Goal: Task Accomplishment & Management: Manage account settings

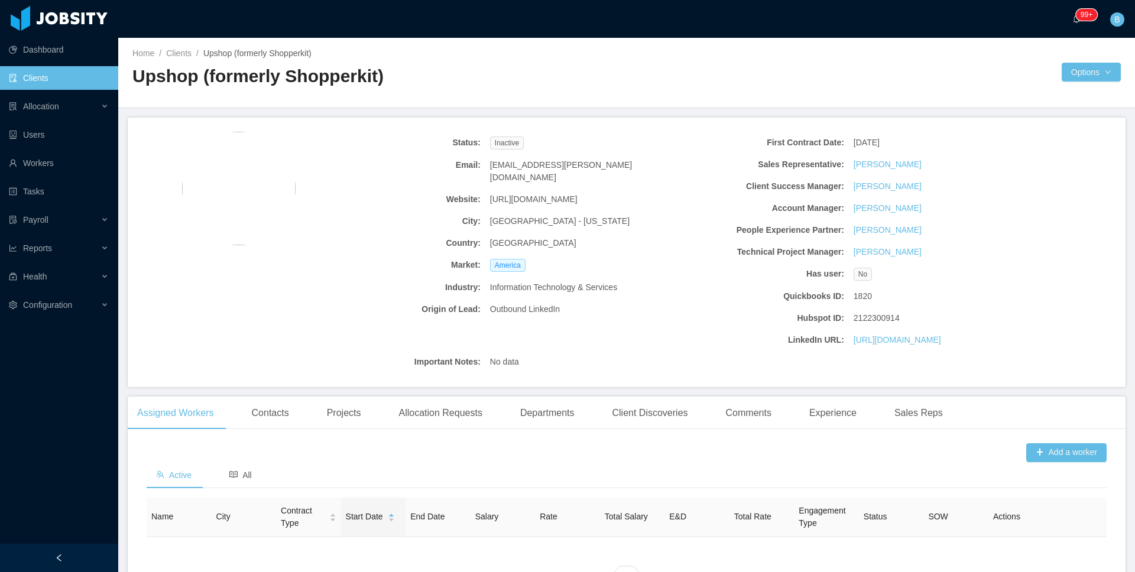
click at [63, 74] on link "Clients" at bounding box center [59, 78] width 100 height 24
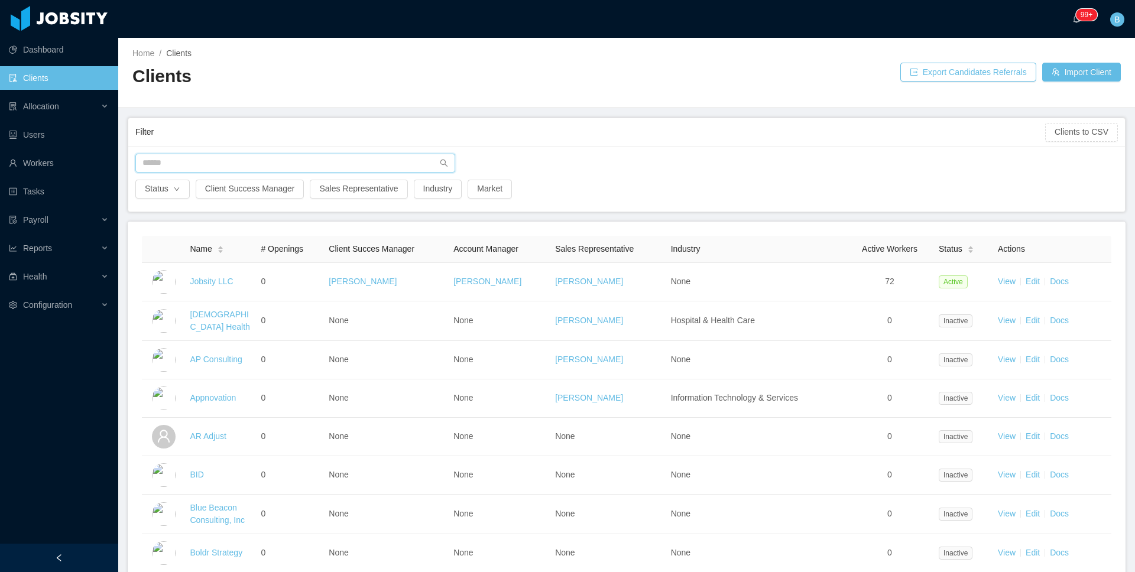
click at [365, 167] on input "text" at bounding box center [295, 163] width 320 height 19
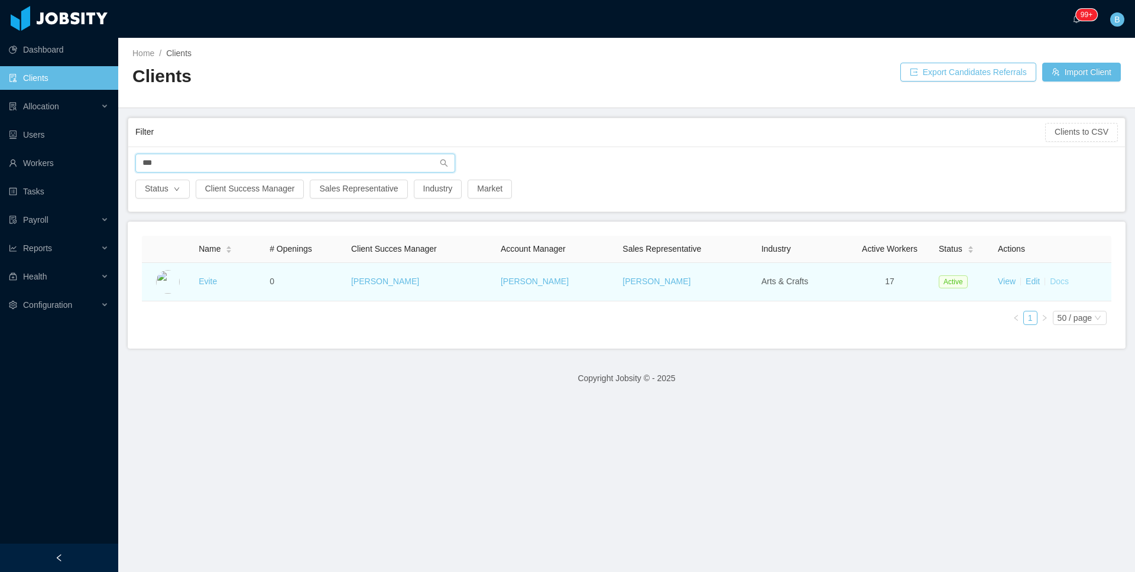
type input "***"
click at [1058, 284] on link "Docs" at bounding box center [1059, 281] width 19 height 9
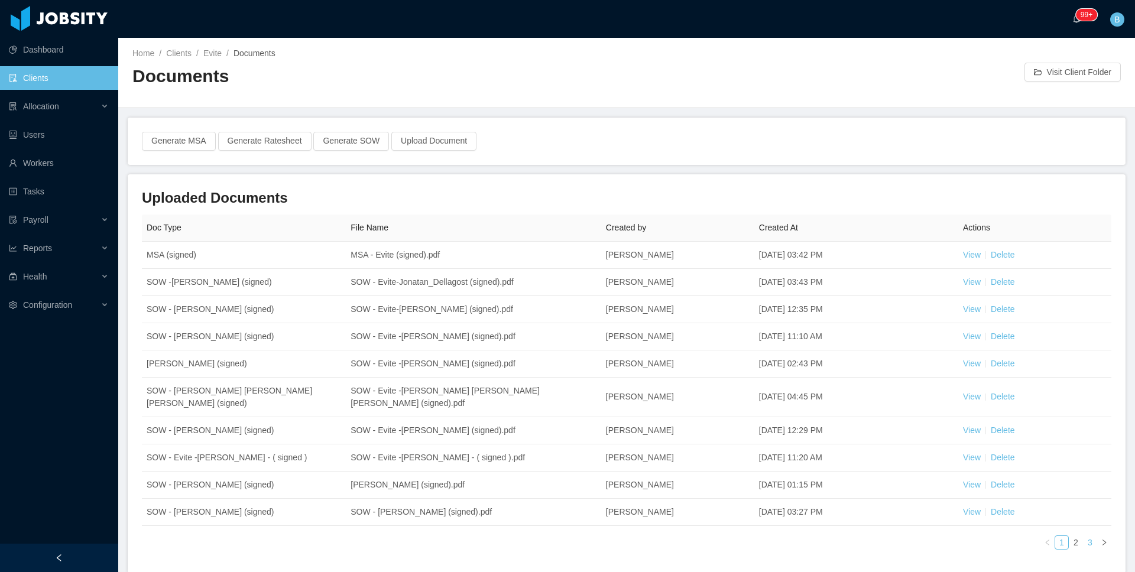
click at [1084, 536] on link "3" at bounding box center [1090, 542] width 13 height 13
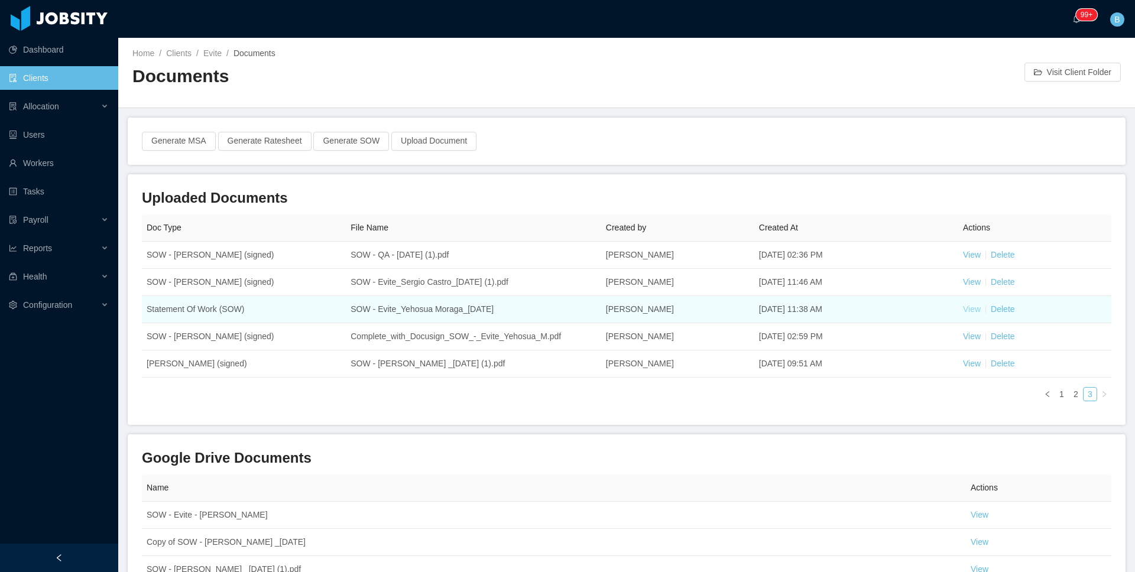
click at [966, 306] on link "View" at bounding box center [972, 308] width 18 height 9
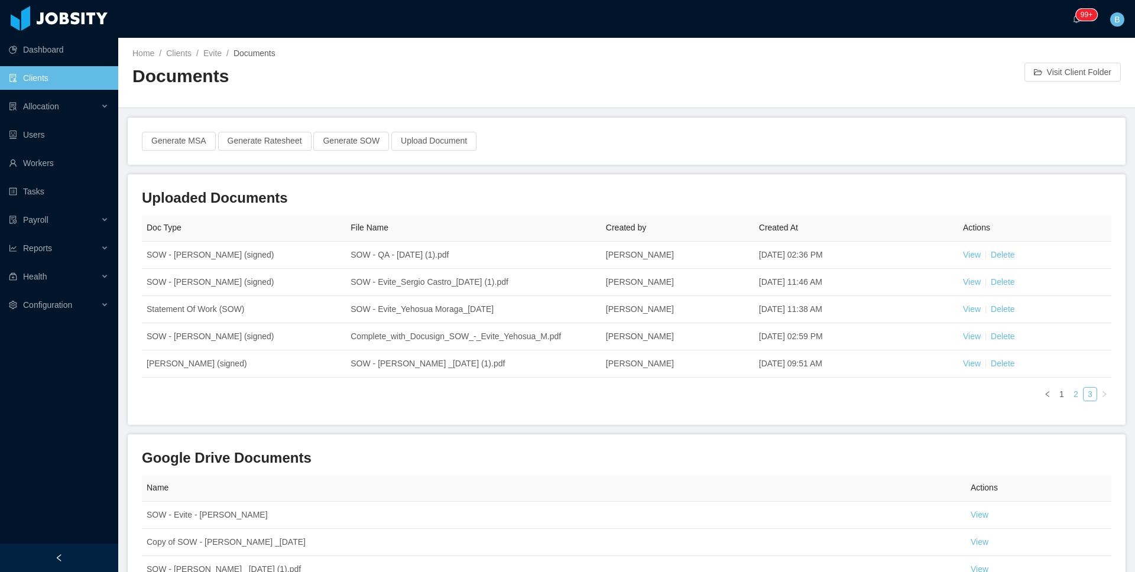
click at [1070, 391] on link "2" at bounding box center [1076, 394] width 13 height 13
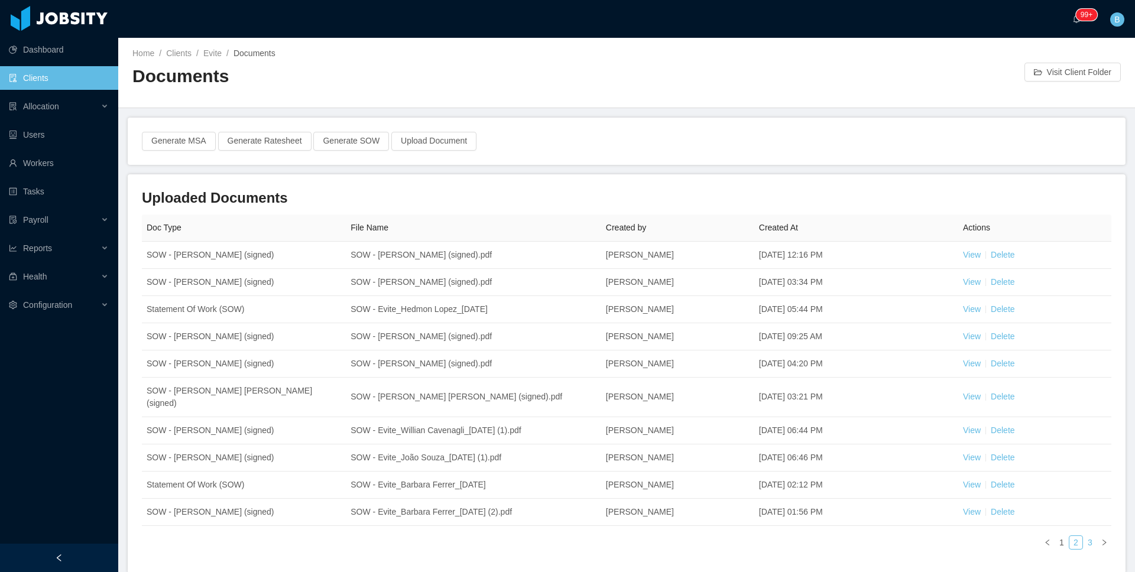
click at [1084, 536] on link "3" at bounding box center [1090, 542] width 13 height 13
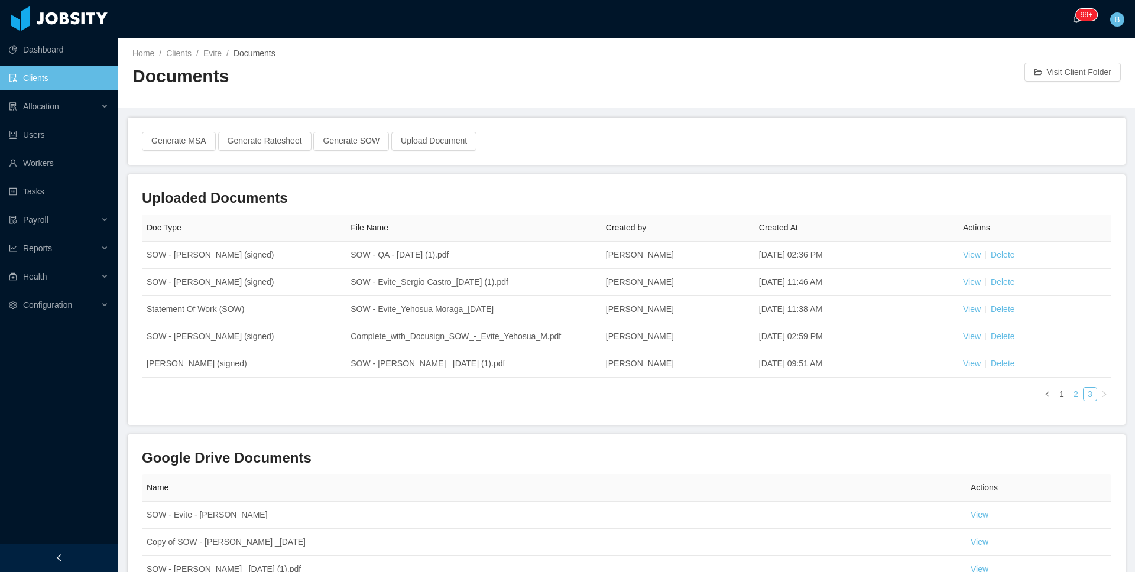
click at [1070, 393] on link "2" at bounding box center [1076, 394] width 13 height 13
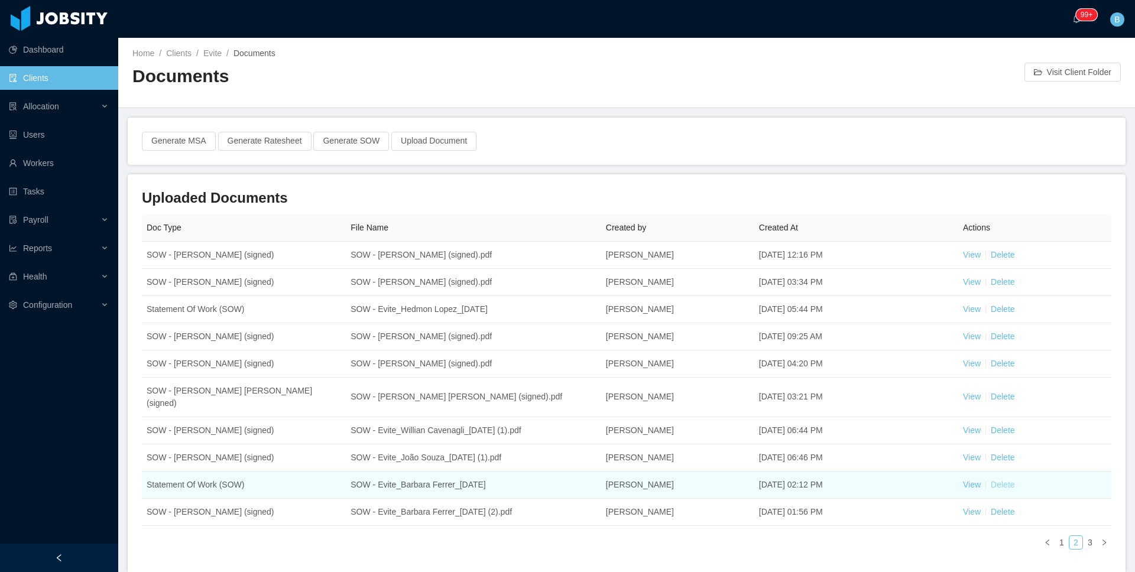
click at [1003, 480] on link "Delete" at bounding box center [1003, 484] width 24 height 9
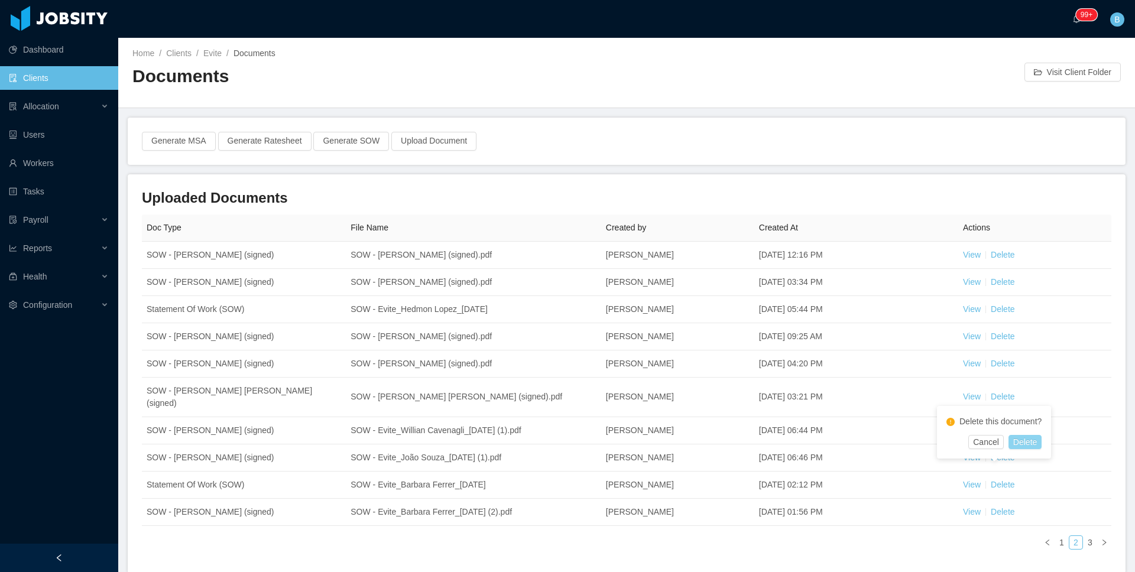
click at [1025, 439] on button "Delete" at bounding box center [1025, 442] width 33 height 14
click at [1084, 536] on link "3" at bounding box center [1090, 542] width 13 height 13
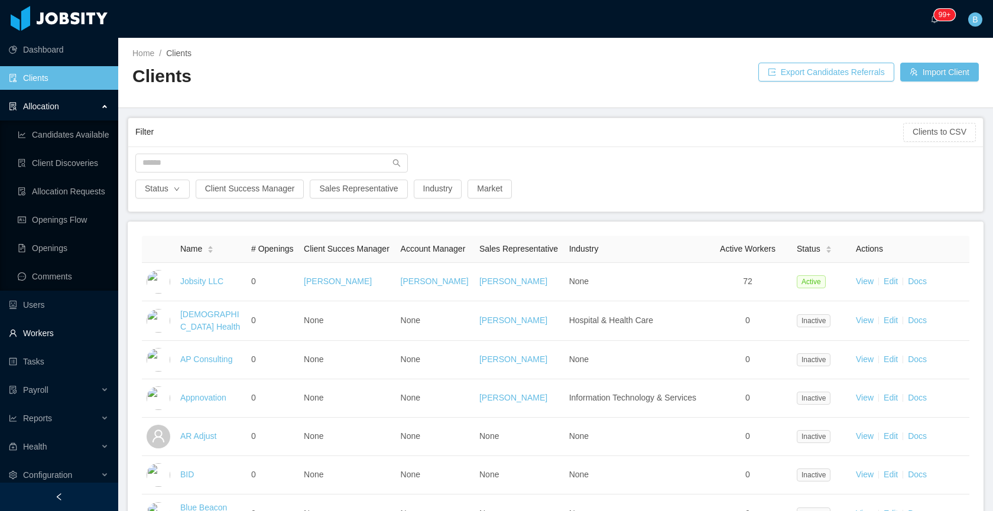
click at [56, 330] on link "Workers" at bounding box center [59, 334] width 100 height 24
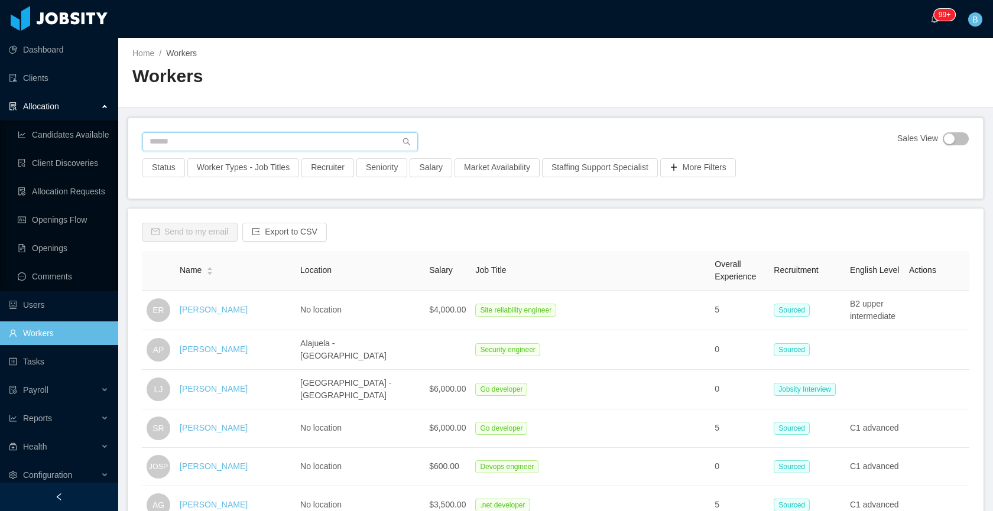
click at [219, 145] on input "text" at bounding box center [280, 141] width 276 height 19
paste input "**********"
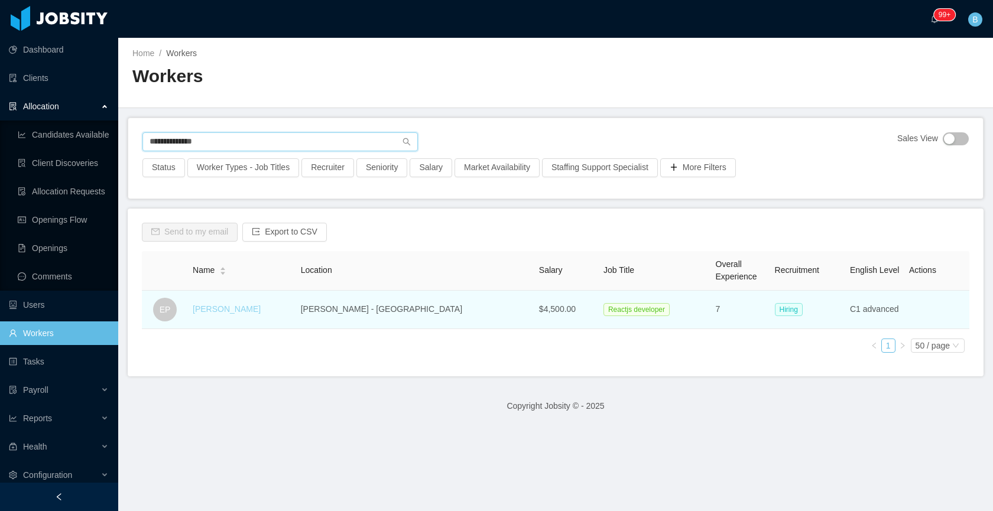
type input "**********"
click at [222, 310] on link "Edwin Poueriet" at bounding box center [227, 308] width 68 height 9
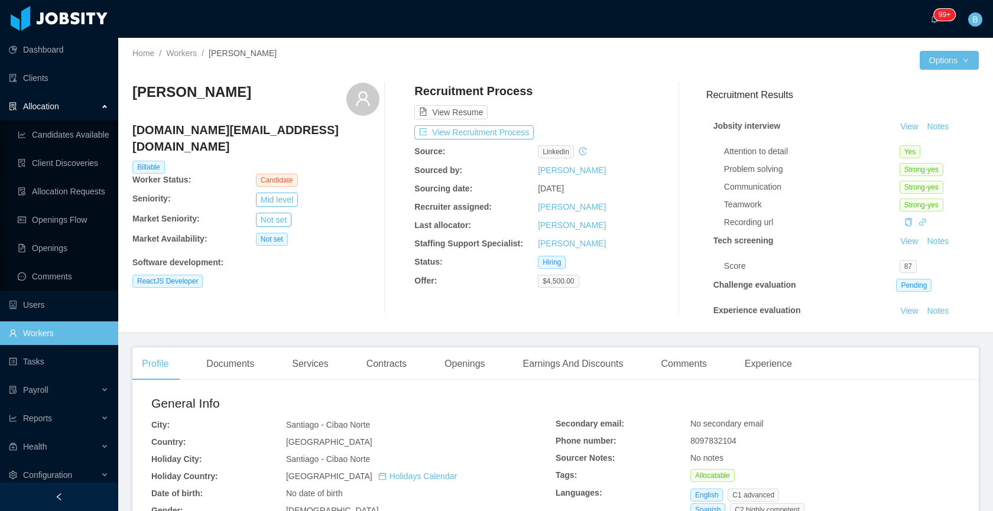
drag, startPoint x: 360, startPoint y: 446, endPoint x: 276, endPoint y: 443, distance: 84.0
copy div "Dominican Republic"
click at [29, 77] on link "Clients" at bounding box center [59, 78] width 100 height 24
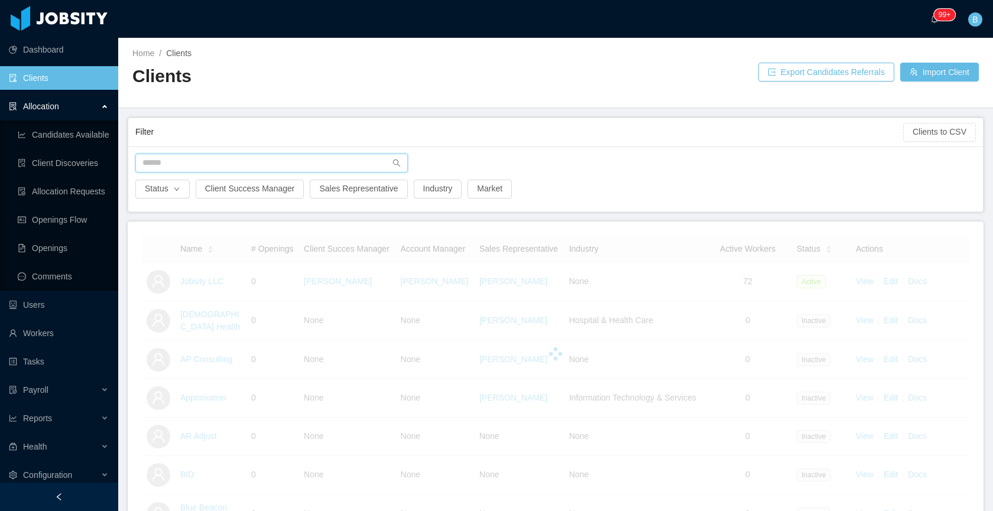
click at [236, 166] on input "text" at bounding box center [271, 163] width 273 height 19
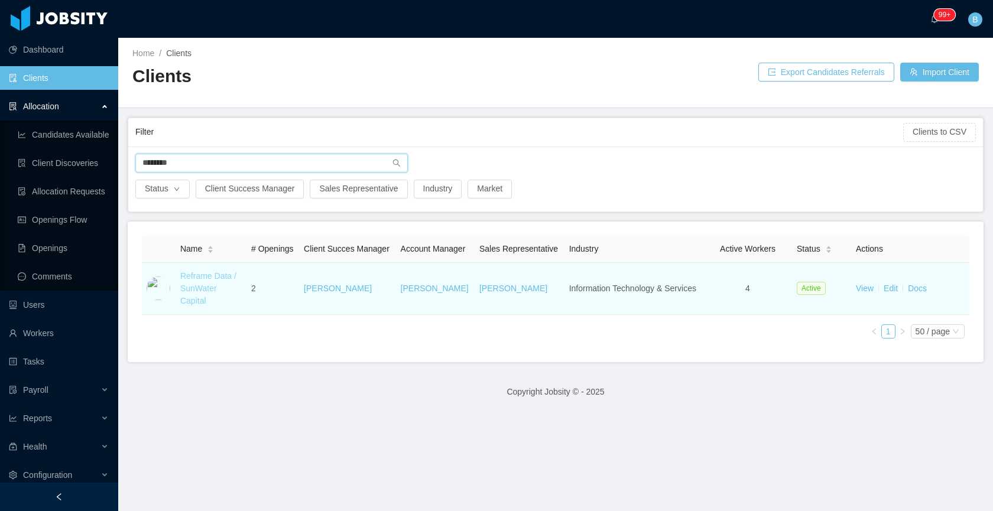
type input "*******"
click at [186, 292] on link "Reframe Data / SunWater Capital" at bounding box center [208, 288] width 56 height 34
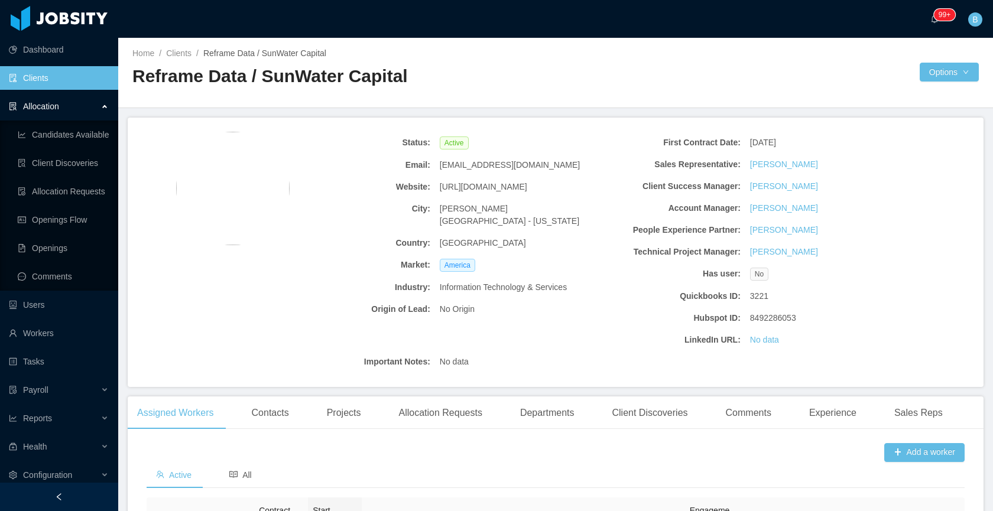
click at [945, 56] on div "Home / Clients / Reframe Data / SunWater Capital / Reframe Data / SunWater Capi…" at bounding box center [555, 73] width 875 height 70
click at [946, 62] on div "Home / Clients / Reframe Data / SunWater Capital / Reframe Data / SunWater Capi…" at bounding box center [555, 73] width 875 height 70
click at [938, 84] on div "Home / Clients / Reframe Data / SunWater Capital / Reframe Data / SunWater Capi…" at bounding box center [555, 73] width 875 height 70
click at [939, 79] on button "Options" at bounding box center [949, 72] width 59 height 19
click at [917, 103] on link "Edit" at bounding box center [904, 98] width 128 height 25
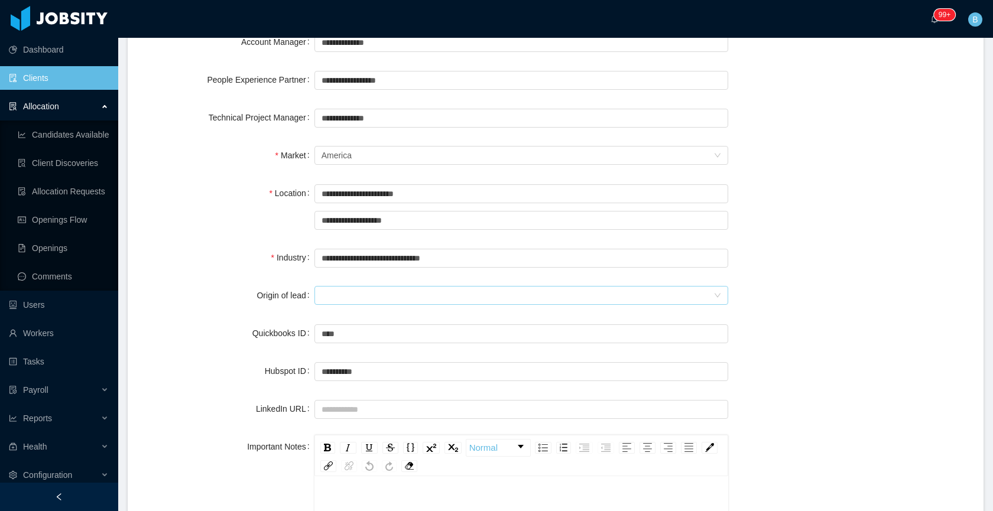
scroll to position [433, 0]
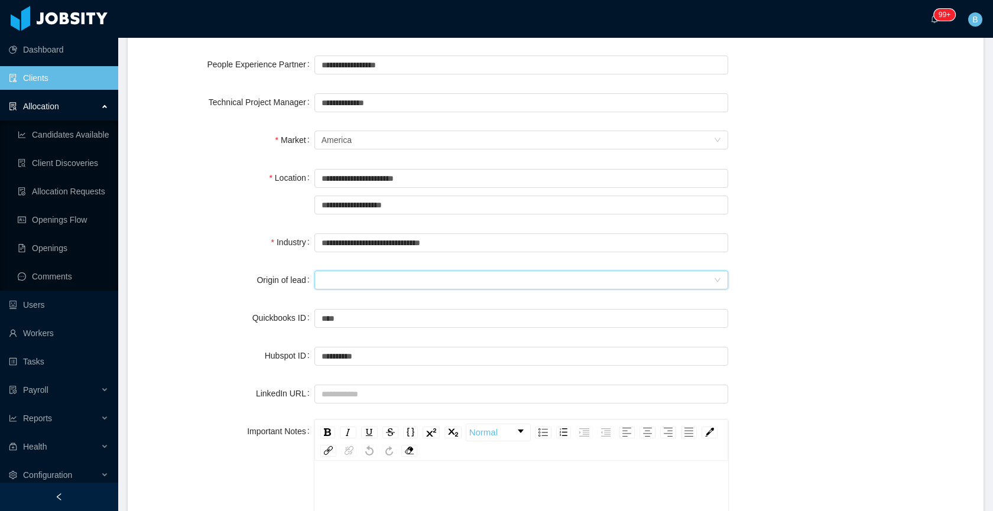
click at [371, 288] on div at bounding box center [518, 280] width 392 height 18
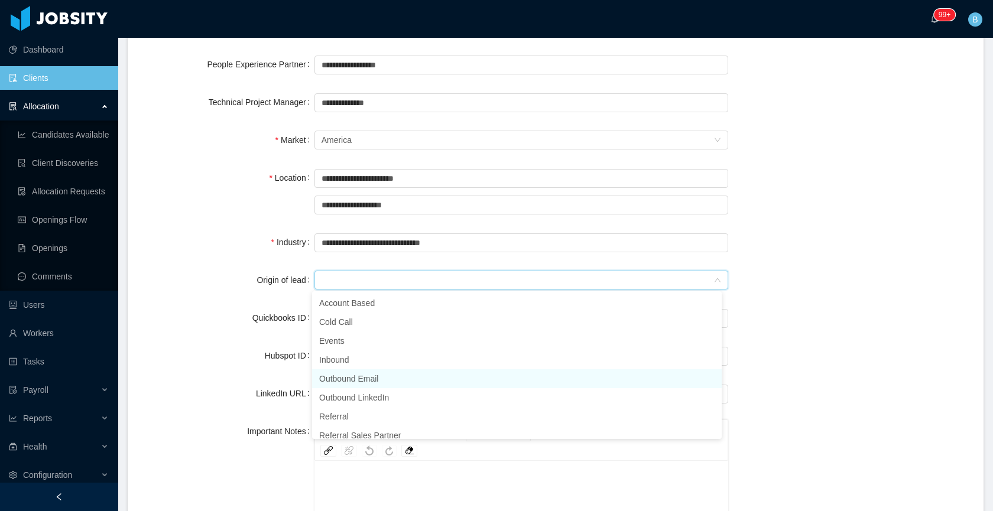
click at [372, 376] on li "Outbound Email" at bounding box center [517, 379] width 410 height 19
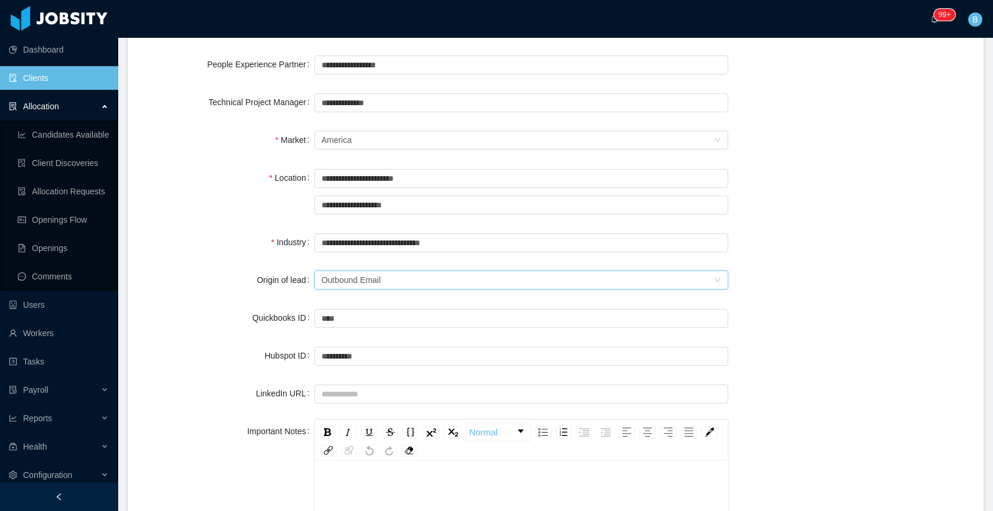
click at [885, 316] on div "Quickbooks ID ****" at bounding box center [556, 318] width 828 height 24
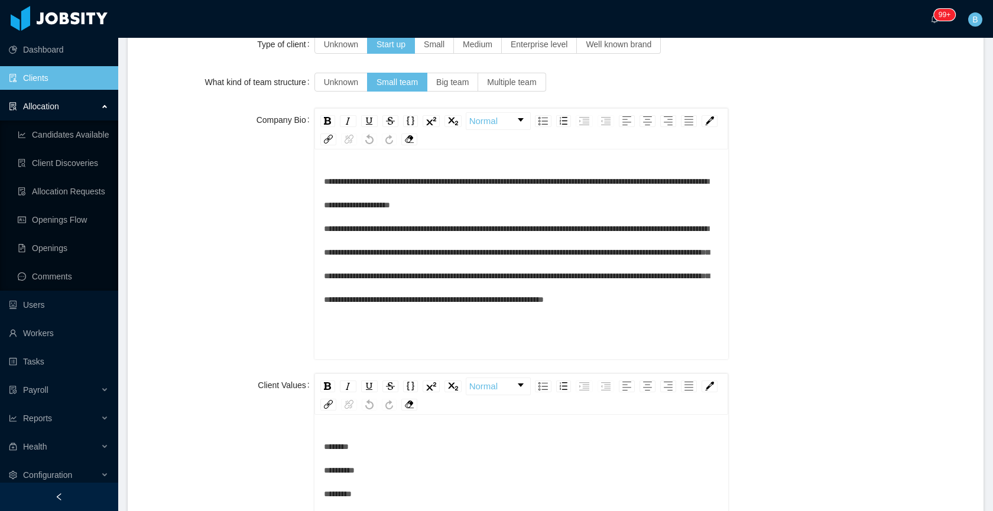
scroll to position [1339, 0]
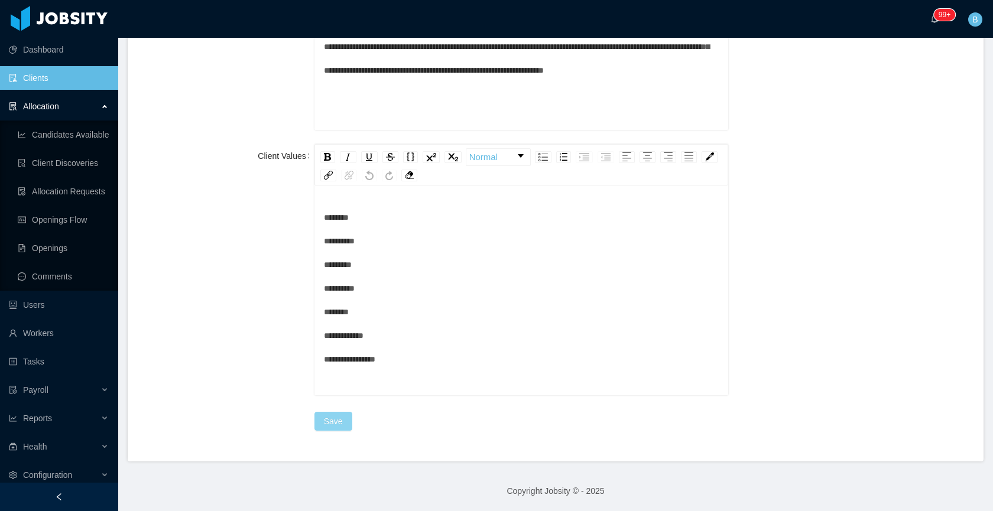
click at [317, 421] on button "Save" at bounding box center [334, 421] width 38 height 19
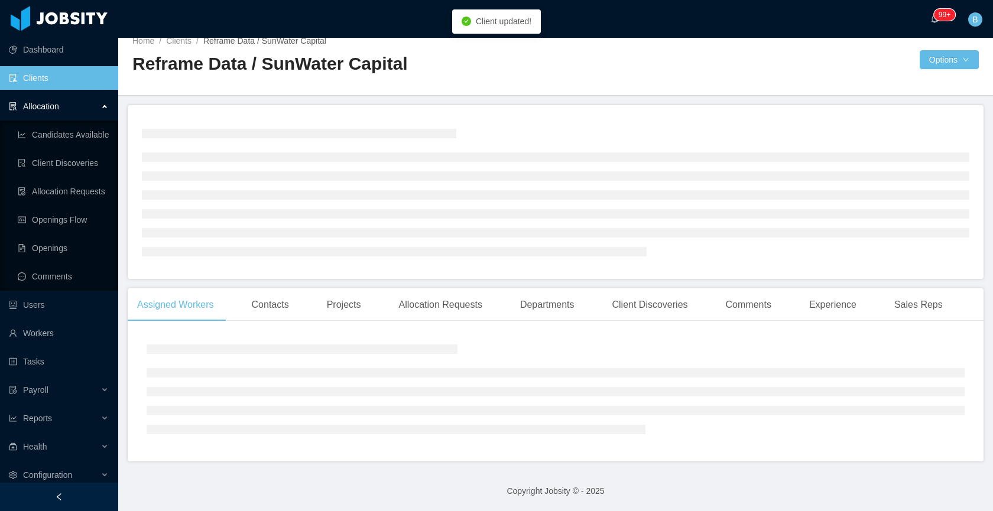
scroll to position [307, 0]
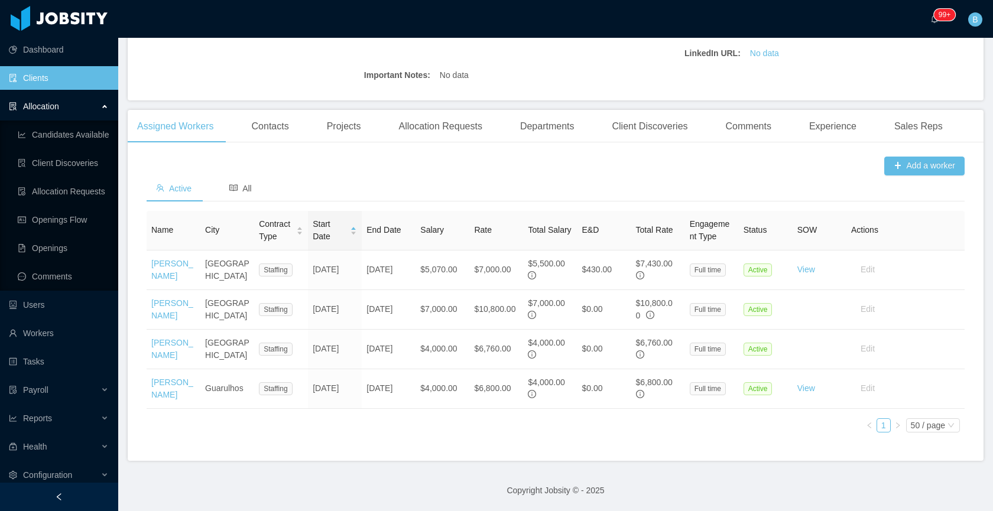
drag, startPoint x: 663, startPoint y: 445, endPoint x: 659, endPoint y: 450, distance: 6.4
click at [663, 445] on div "Add a worker Active All Name City Contract Type Start Date End Date Salary Rate…" at bounding box center [556, 306] width 856 height 309
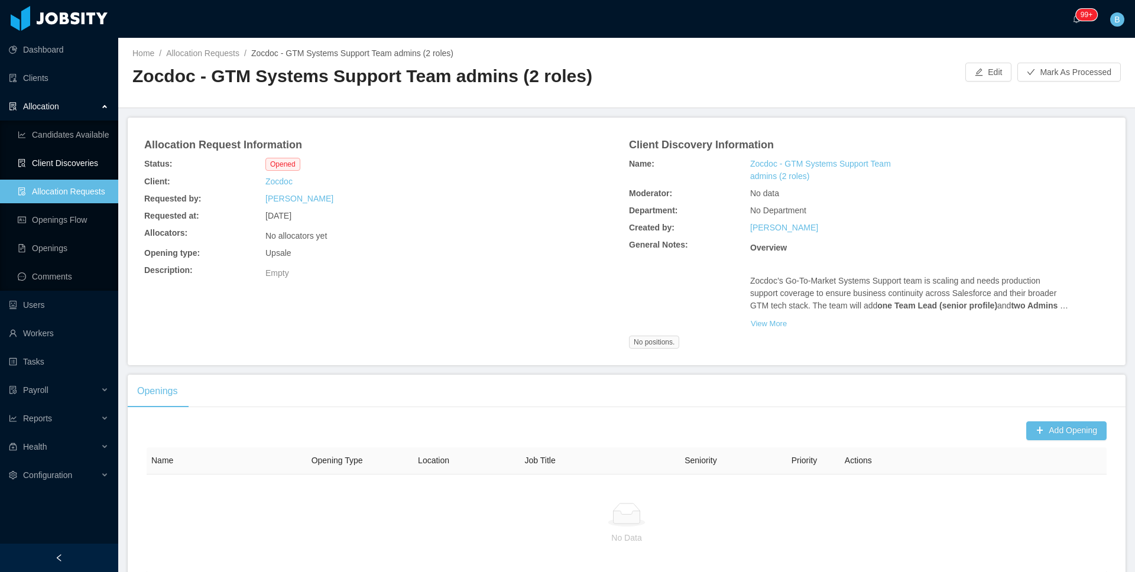
click at [74, 166] on link "Client Discoveries" at bounding box center [63, 163] width 91 height 24
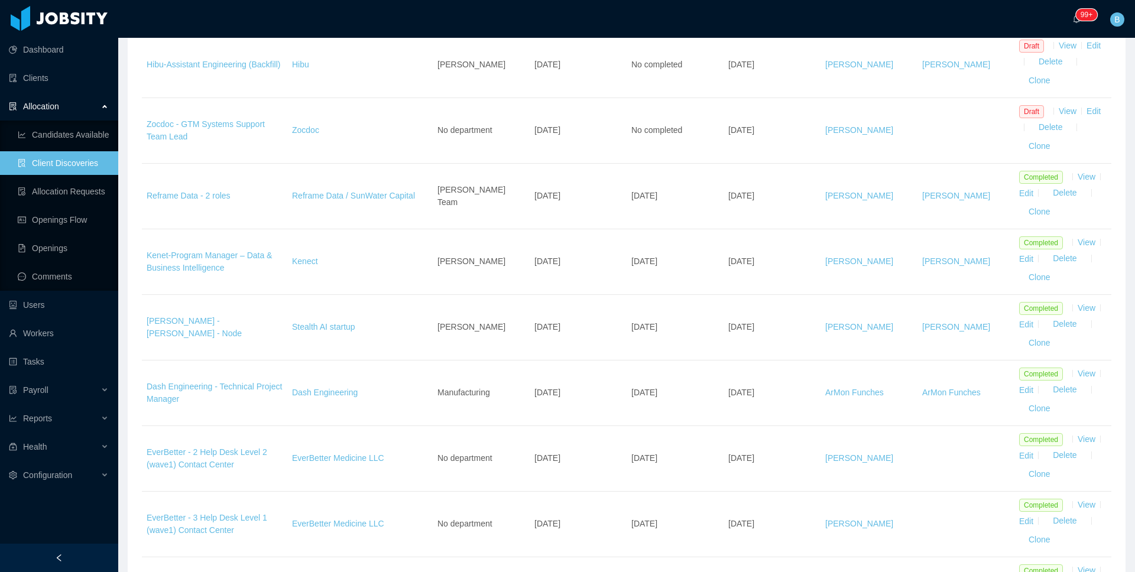
scroll to position [684, 0]
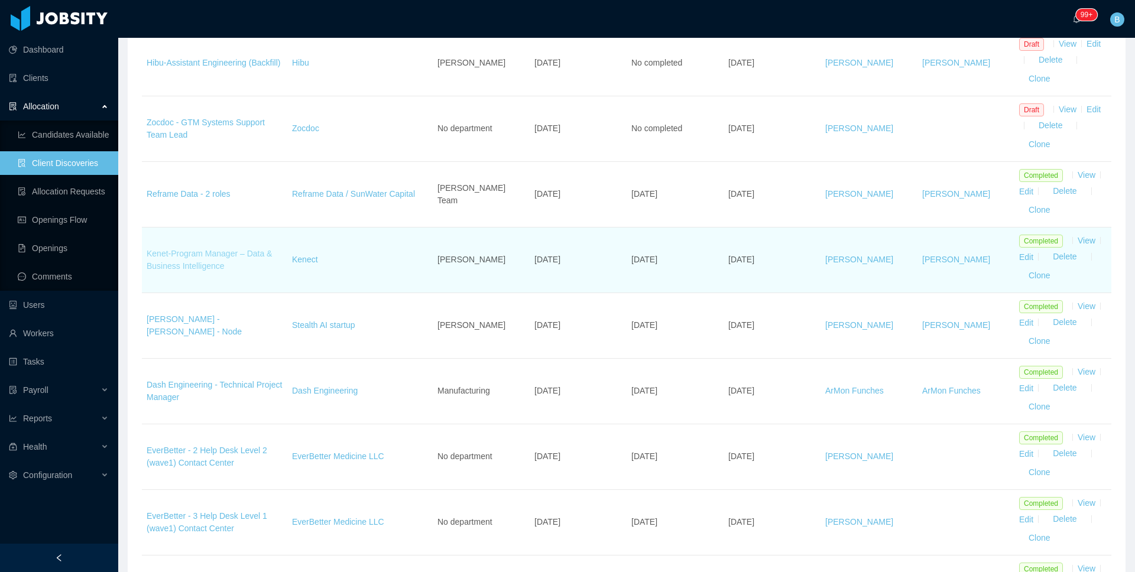
click at [193, 270] on link "Kenet-Program Manager – Data & Business Intelligence" at bounding box center [209, 260] width 125 height 22
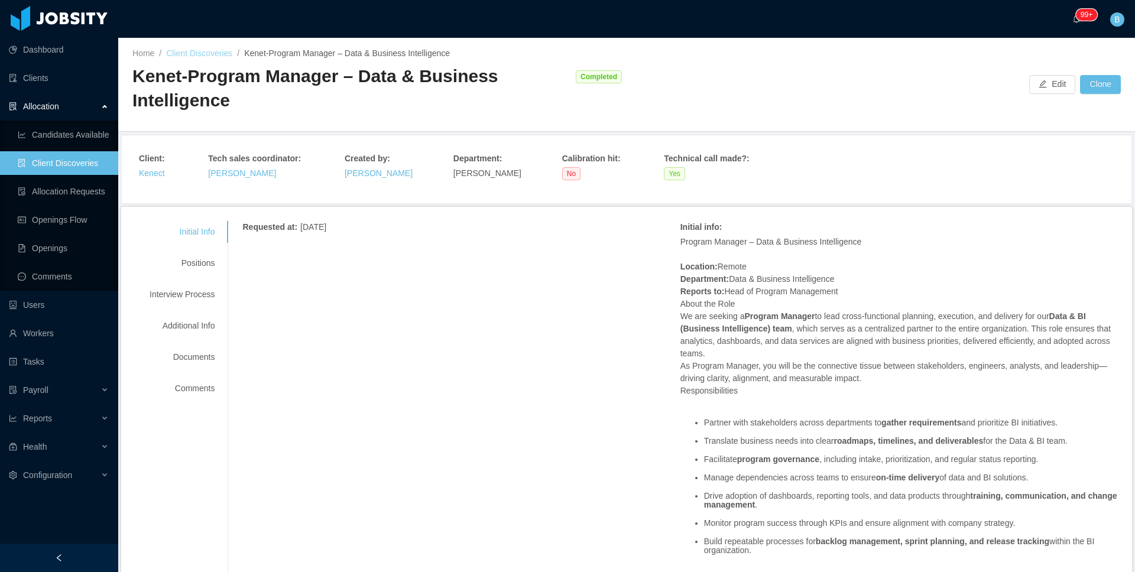
click at [189, 54] on link "Client Discoveries" at bounding box center [199, 52] width 66 height 9
